Goal: Task Accomplishment & Management: Use online tool/utility

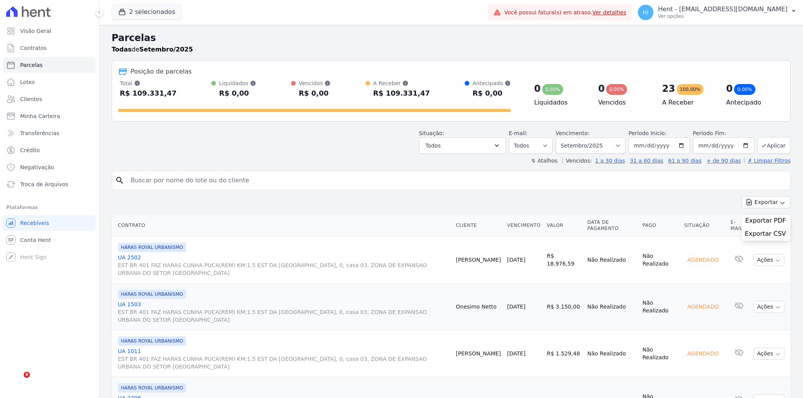
select select
click at [36, 62] on span "Parcelas" at bounding box center [31, 65] width 22 height 8
select select
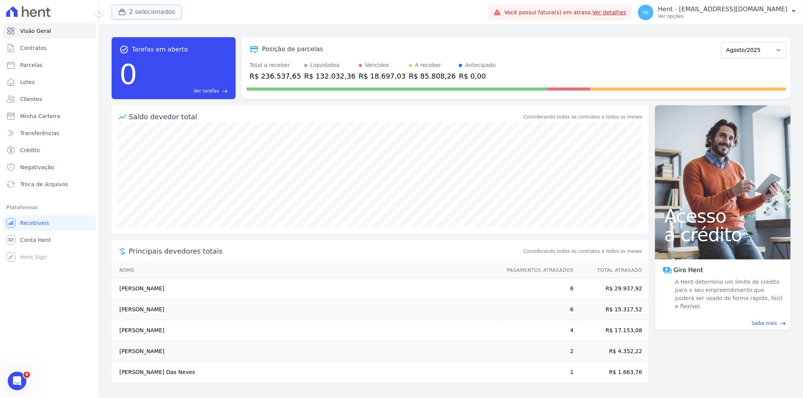
click at [139, 12] on button "2 selecionados" at bounding box center [147, 12] width 70 height 15
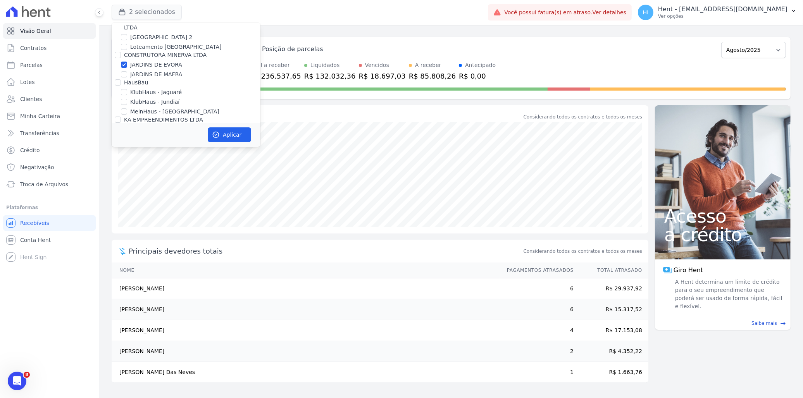
scroll to position [2883, 0]
click at [131, 137] on label "Grupo Rei" at bounding box center [137, 140] width 27 height 6
click at [121, 137] on input "Grupo Rei" at bounding box center [118, 140] width 6 height 6
checkbox input "true"
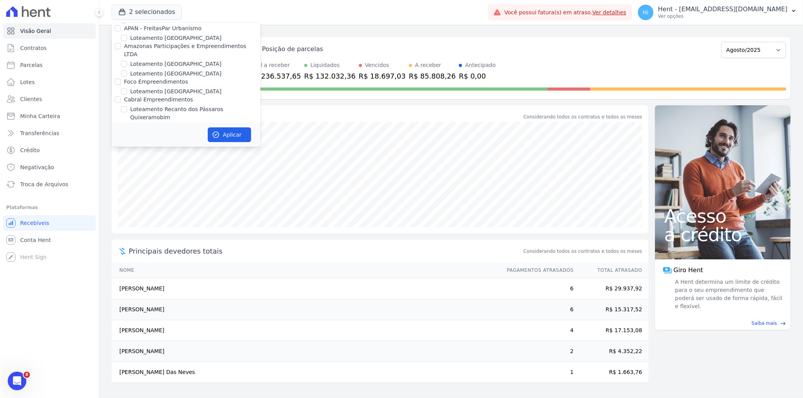
scroll to position [3318, 0]
click at [157, 161] on label "JARDINS DE EVORA" at bounding box center [156, 165] width 52 height 8
click at [127, 162] on input "JARDINS DE EVORA" at bounding box center [124, 165] width 6 height 6
checkbox input "false"
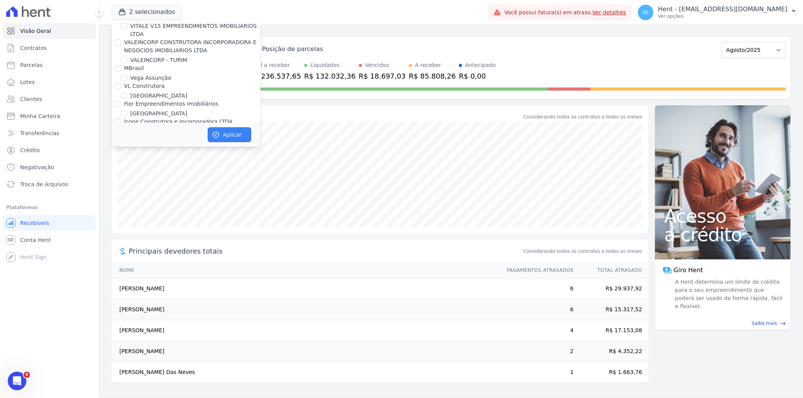
click at [226, 131] on button "Aplicar" at bounding box center [229, 134] width 43 height 15
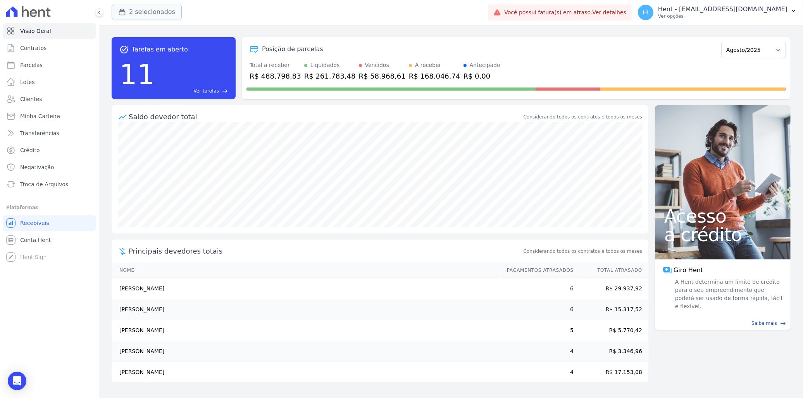
click at [143, 12] on button "2 selecionados" at bounding box center [147, 12] width 70 height 15
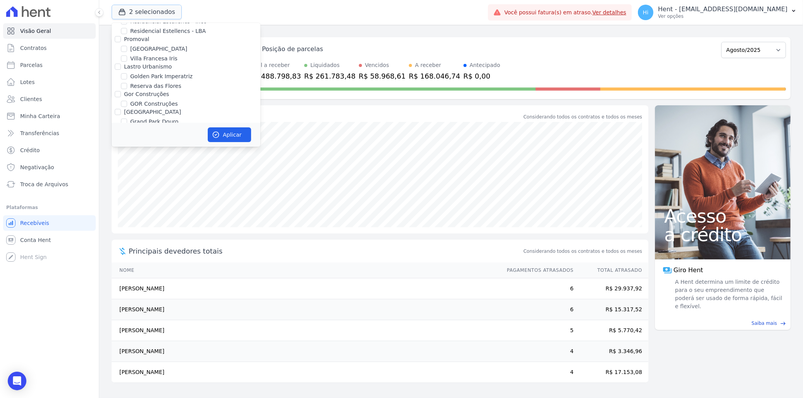
scroll to position [2892, 0]
click at [139, 190] on label "HARAS ROYAL URBANISMO" at bounding box center [166, 194] width 72 height 8
click at [127, 191] on input "HARAS ROYAL URBANISMO" at bounding box center [124, 194] width 6 height 6
checkbox input "false"
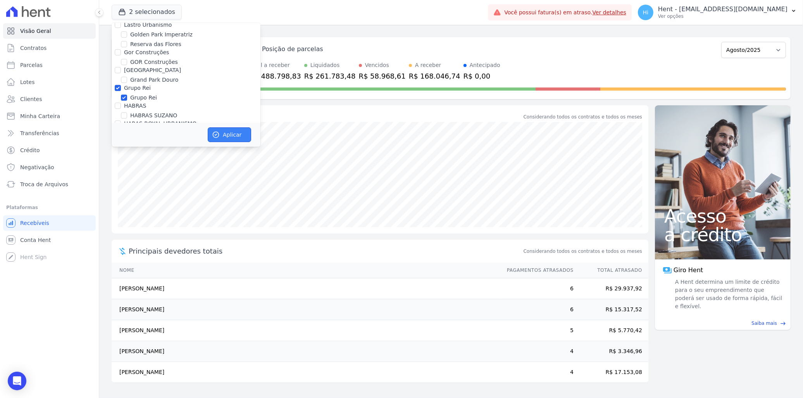
click at [225, 131] on button "Aplicar" at bounding box center [229, 134] width 43 height 15
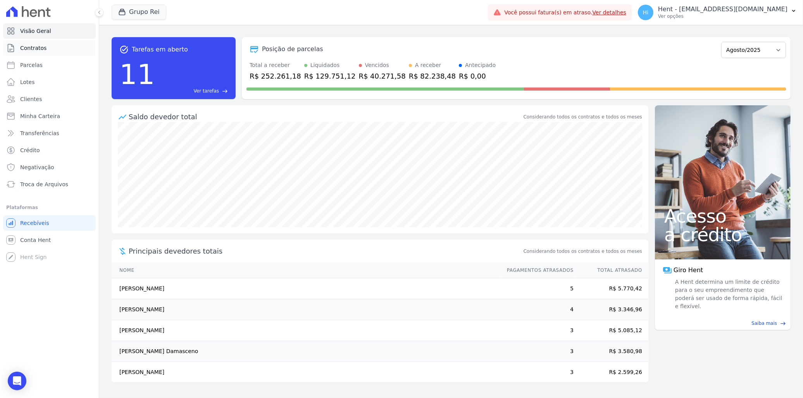
click at [47, 46] on link "Contratos" at bounding box center [49, 47] width 93 height 15
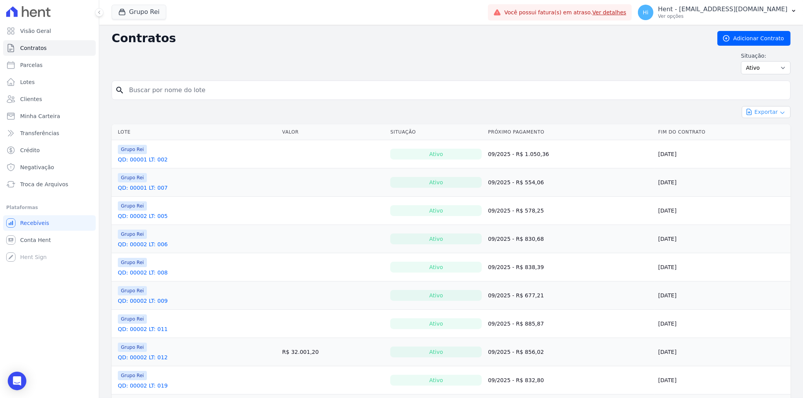
click at [779, 112] on icon "button" at bounding box center [782, 113] width 6 height 6
click at [752, 154] on span "Exportar Fichas" at bounding box center [762, 157] width 48 height 8
click at [750, 159] on span "Exportar Fichas" at bounding box center [762, 157] width 48 height 8
click at [769, 143] on span "Exportar CSV" at bounding box center [764, 144] width 41 height 8
click at [648, 113] on div "Exportar Exportar PDF Exportar CSV Exportar Fichas" at bounding box center [451, 115] width 679 height 18
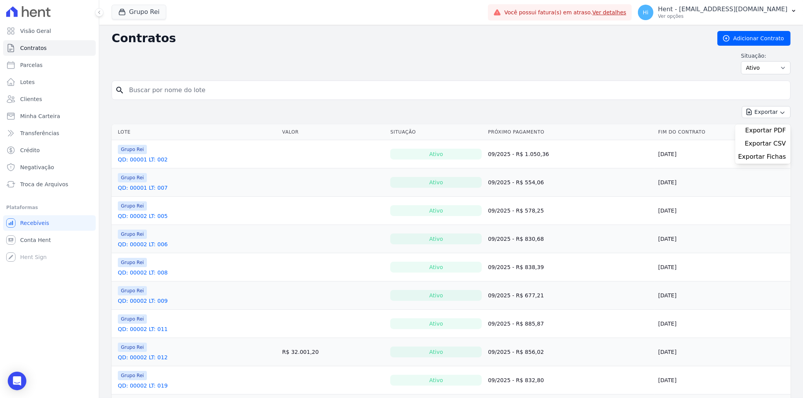
click at [193, 55] on div "Situação: Ativo Todos Pausado Distratado Rascunho Expirado Encerrado" at bounding box center [451, 63] width 679 height 22
